Goal: Task Accomplishment & Management: Manage account settings

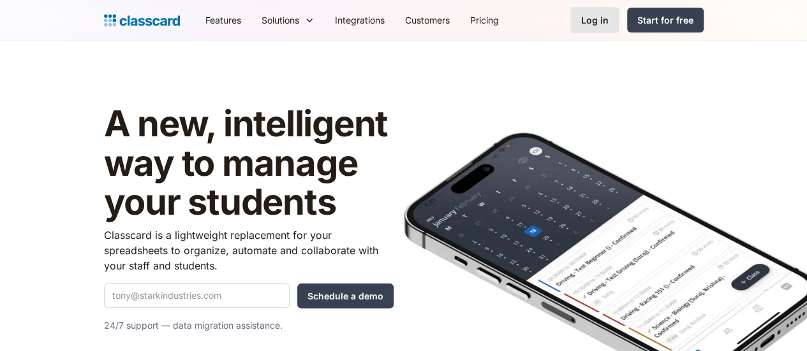
click at [608, 16] on div "Log in" at bounding box center [594, 19] width 27 height 13
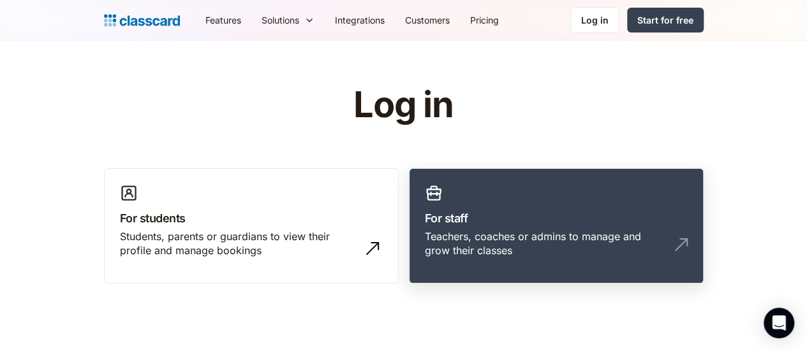
click at [472, 196] on link "For staff Teachers, coaches or admins to manage and grow their classes" at bounding box center [556, 226] width 295 height 116
